Goal: Information Seeking & Learning: Find specific fact

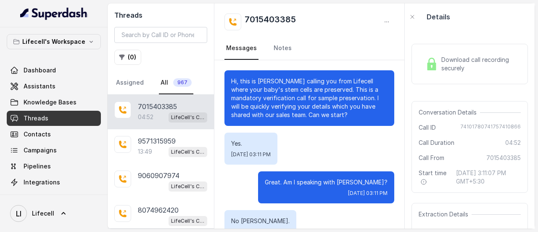
scroll to position [1797, 0]
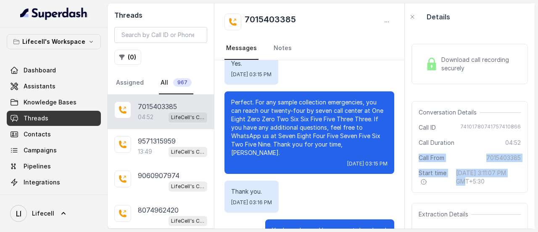
drag, startPoint x: 528, startPoint y: 138, endPoint x: 526, endPoint y: 161, distance: 22.8
click at [526, 161] on div "Download call recording securely Conversation Details Call ID [PHONE_NUMBER] Ca…" at bounding box center [470, 129] width 130 height 198
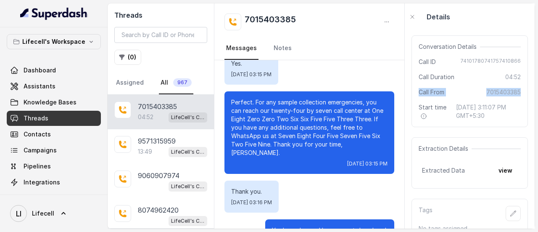
scroll to position [69, 0]
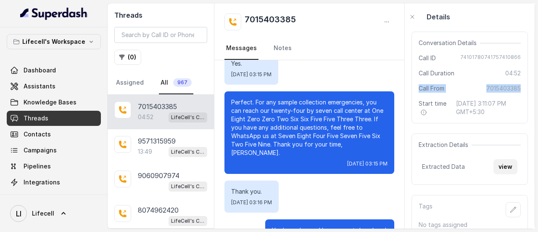
click at [500, 172] on button "view" at bounding box center [506, 166] width 24 height 15
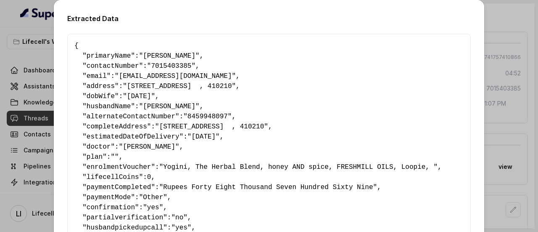
click at [502, 29] on div "Extracted Data { " primaryName ": "[PERSON_NAME]" , " contactNumber ": "7015403…" at bounding box center [269, 116] width 538 height 232
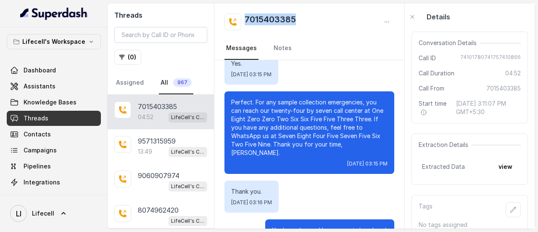
drag, startPoint x: 307, startPoint y: 20, endPoint x: 245, endPoint y: 16, distance: 61.9
click at [245, 16] on div "7015403385" at bounding box center [310, 21] width 170 height 17
copy h2 "7015403385"
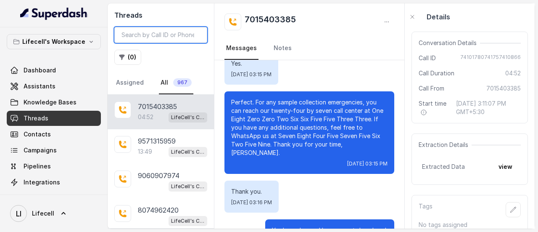
click at [182, 35] on input "search" at bounding box center [160, 35] width 93 height 16
paste input "9059356575"
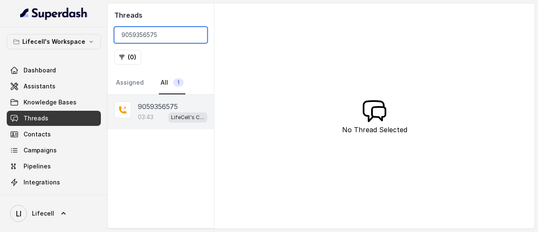
type input "9059356575"
click at [152, 104] on p "9059356575" at bounding box center [158, 106] width 40 height 10
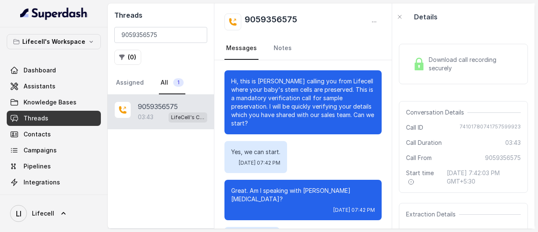
scroll to position [896, 0]
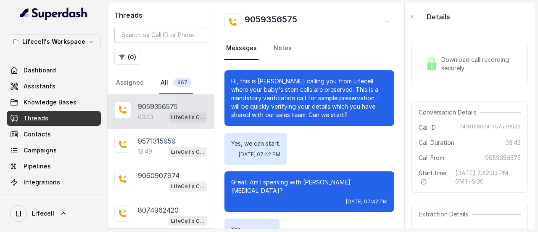
scroll to position [879, 0]
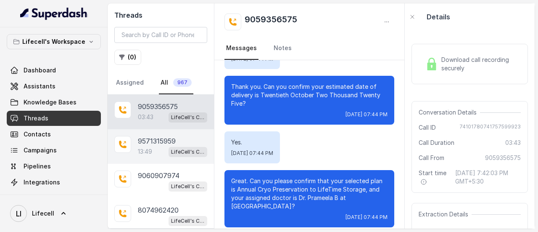
click at [169, 147] on span "LifeCell's Call Assistant" at bounding box center [188, 152] width 39 height 10
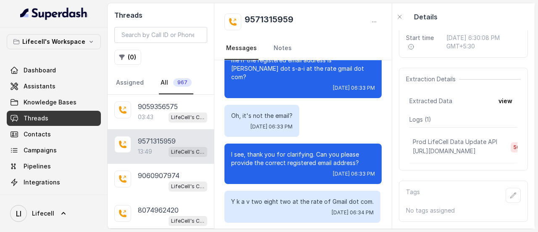
scroll to position [152, 0]
click at [497, 93] on button "view" at bounding box center [506, 100] width 24 height 15
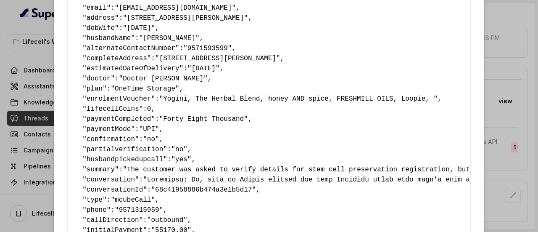
scroll to position [0, 0]
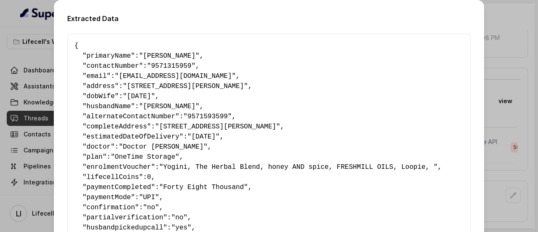
click at [500, 15] on div "Extracted Data { " primaryName ": "[PERSON_NAME]" , " contactNumber ": "9571315…" at bounding box center [269, 116] width 538 height 232
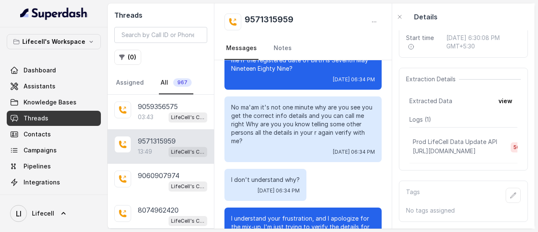
scroll to position [1797, 0]
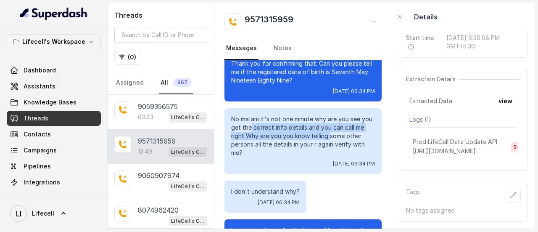
drag, startPoint x: 263, startPoint y: 151, endPoint x: 341, endPoint y: 159, distance: 78.2
click at [341, 157] on p "No ma'am it's not one minute why are you see you get the correct info details a…" at bounding box center [303, 136] width 144 height 42
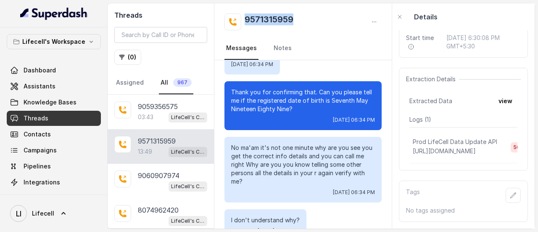
drag, startPoint x: 296, startPoint y: 17, endPoint x: 247, endPoint y: 14, distance: 49.7
click at [247, 14] on div "9571315959" at bounding box center [303, 21] width 157 height 17
copy h2 "9571315959"
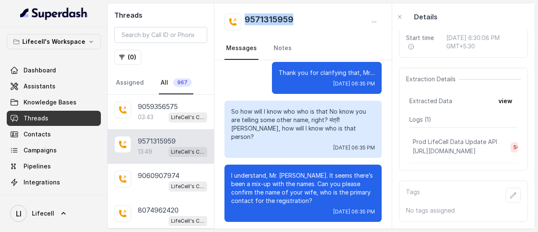
scroll to position [2204, 0]
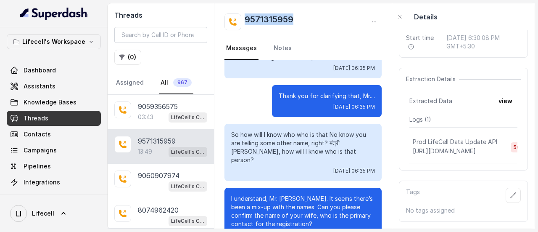
click at [302, 20] on div "9571315959" at bounding box center [303, 21] width 157 height 17
drag, startPoint x: 302, startPoint y: 20, endPoint x: 243, endPoint y: 20, distance: 59.7
click at [243, 20] on div "9571315959" at bounding box center [303, 21] width 157 height 17
copy h2 "9571315959"
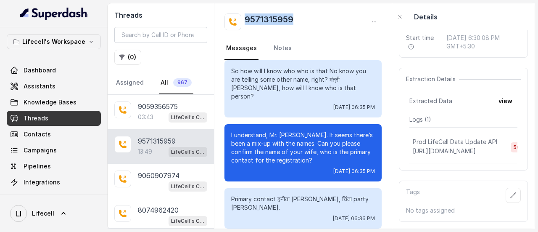
scroll to position [2256, 0]
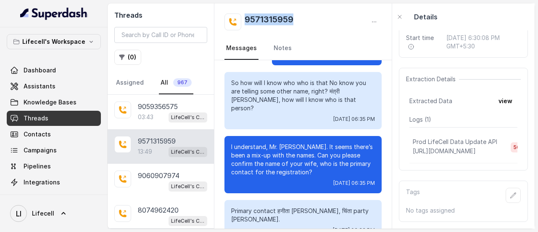
click at [310, 19] on div "9571315959" at bounding box center [303, 21] width 157 height 17
drag, startPoint x: 310, startPoint y: 19, endPoint x: 246, endPoint y: 18, distance: 64.8
click at [246, 18] on div "9571315959" at bounding box center [303, 21] width 157 height 17
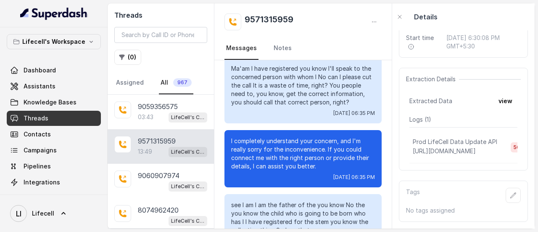
scroll to position [46, 0]
